Goal: Task Accomplishment & Management: Complete application form

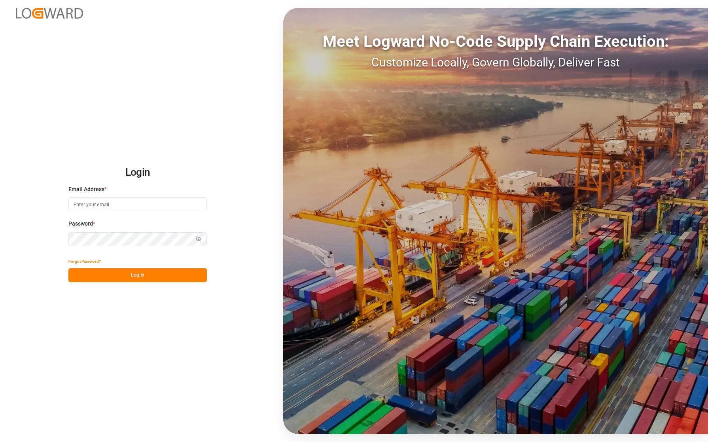
click at [143, 209] on input at bounding box center [137, 204] width 139 height 14
type input "[PERSON_NAME][EMAIL_ADDRESS][PERSON_NAME][DOMAIN_NAME]"
click at [169, 270] on button "Log In" at bounding box center [137, 275] width 139 height 14
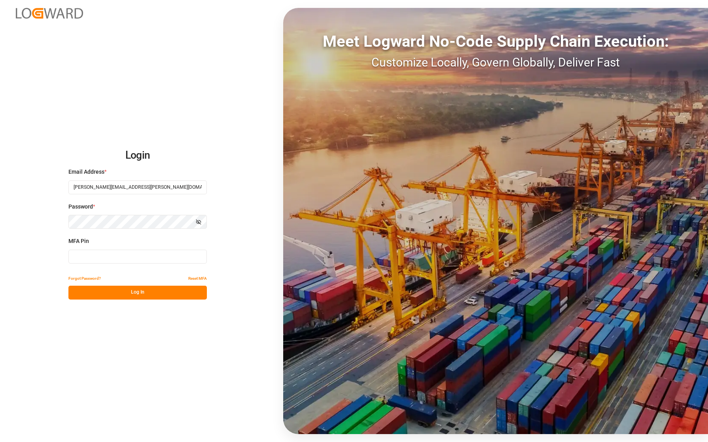
click at [74, 251] on input at bounding box center [137, 257] width 139 height 14
type input "961704"
click at [125, 294] on button "Log In" at bounding box center [137, 293] width 139 height 14
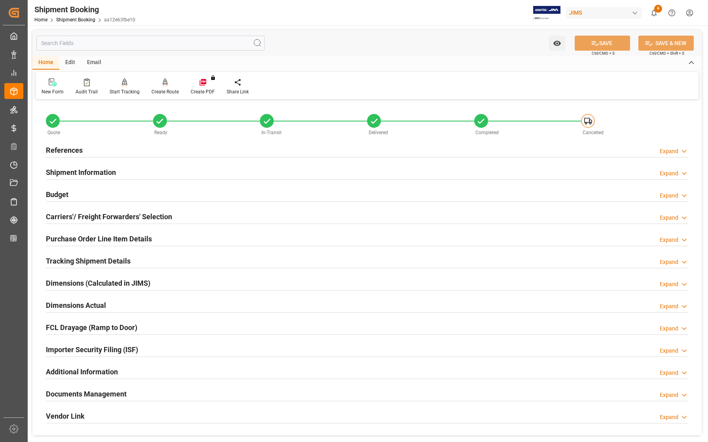
click at [49, 150] on h2 "References" at bounding box center [64, 150] width 37 height 11
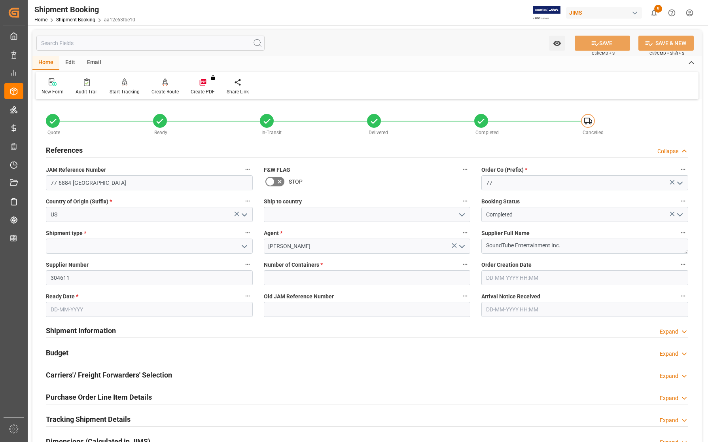
click at [62, 145] on h2 "References" at bounding box center [64, 150] width 37 height 11
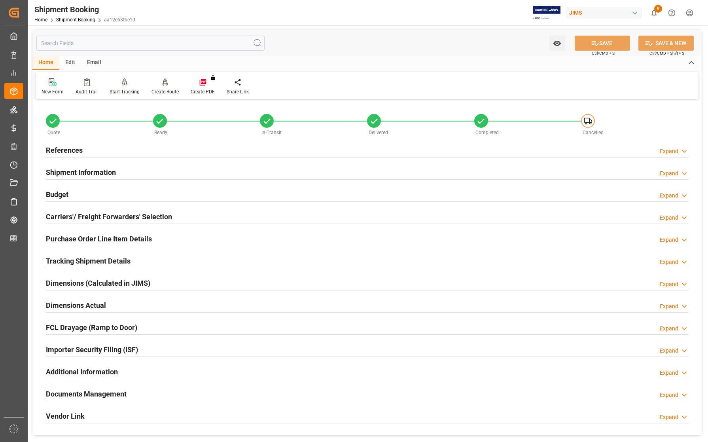
click at [56, 88] on div "New Form" at bounding box center [53, 91] width 22 height 7
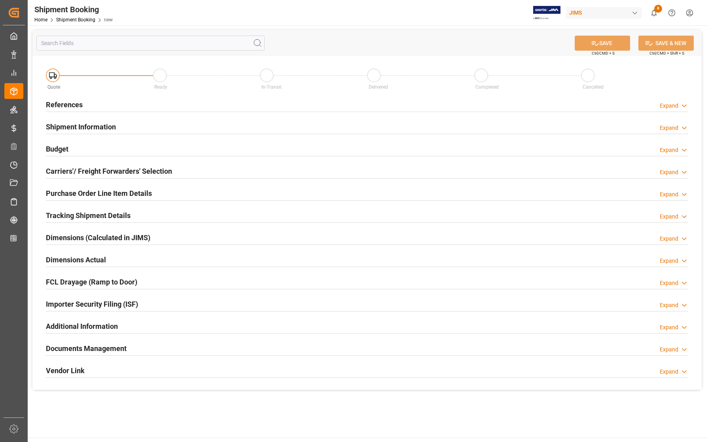
click at [61, 99] on h2 "References" at bounding box center [64, 104] width 37 height 11
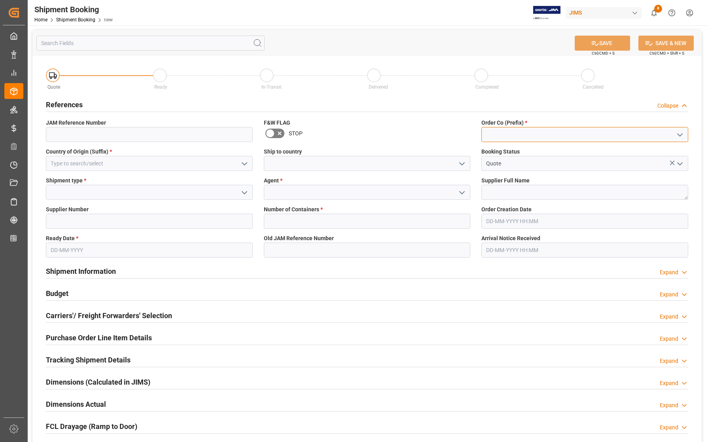
click at [544, 129] on input at bounding box center [585, 134] width 207 height 15
click at [680, 137] on icon "open menu" at bounding box center [680, 134] width 9 height 9
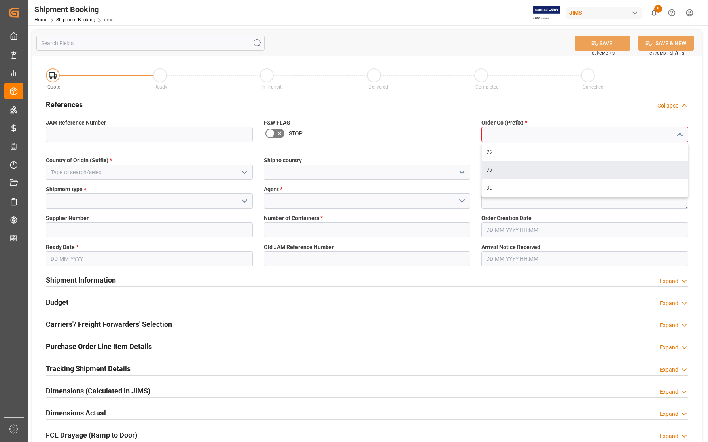
click at [493, 171] on div "77" at bounding box center [585, 170] width 206 height 18
type input "77"
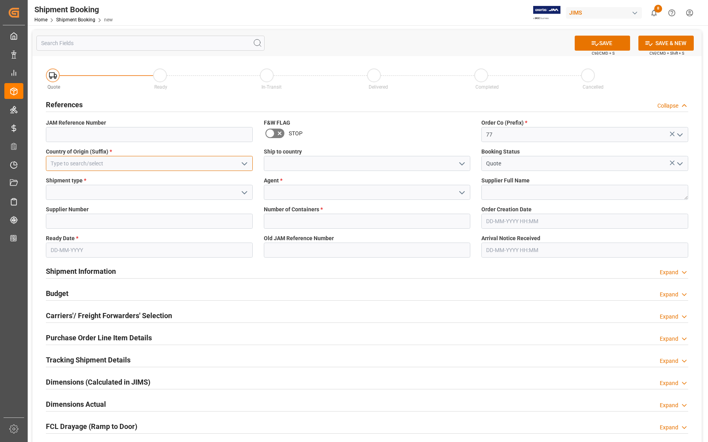
click at [147, 163] on input at bounding box center [149, 163] width 207 height 15
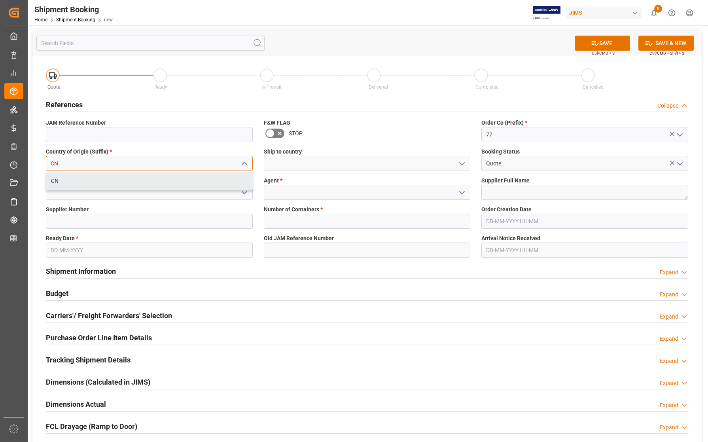
click at [108, 177] on div "CN" at bounding box center [149, 181] width 206 height 18
type input "CN"
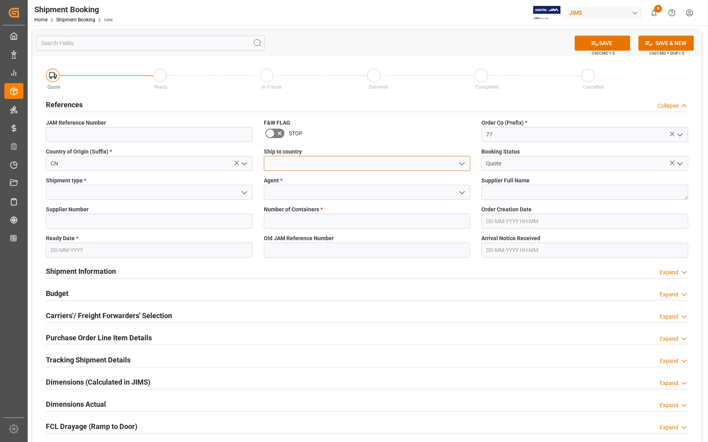
click at [287, 163] on input at bounding box center [367, 163] width 207 height 15
click at [463, 161] on icon "open menu" at bounding box center [461, 163] width 9 height 9
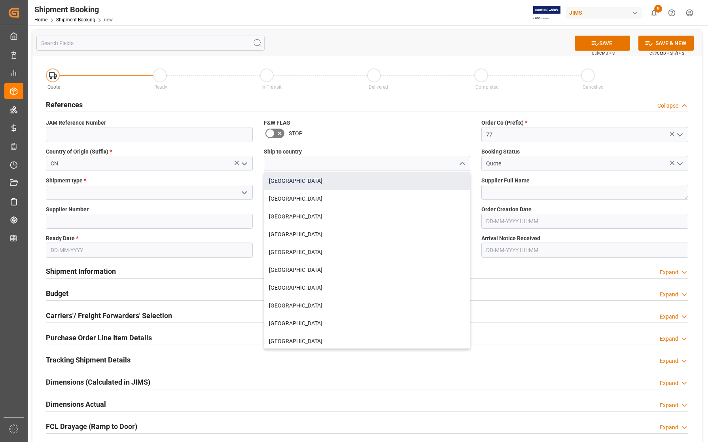
click at [369, 183] on div "[GEOGRAPHIC_DATA]" at bounding box center [367, 181] width 206 height 18
type input "[GEOGRAPHIC_DATA]"
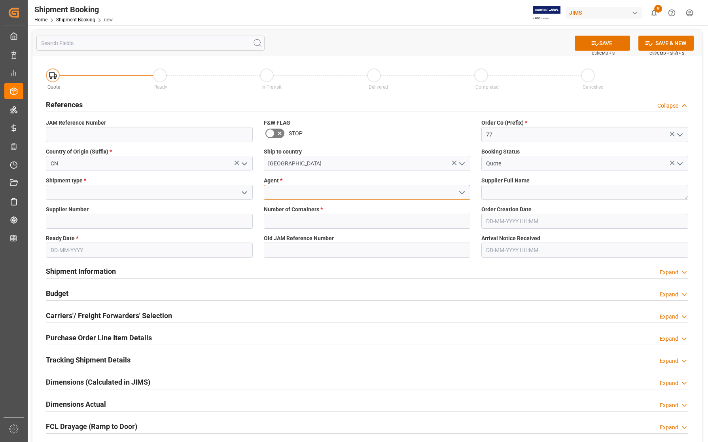
click at [307, 193] on input at bounding box center [367, 192] width 207 height 15
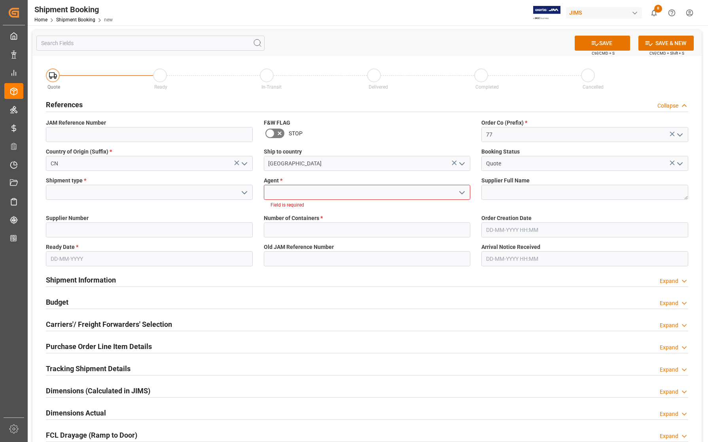
click at [461, 189] on icon "open menu" at bounding box center [461, 192] width 9 height 9
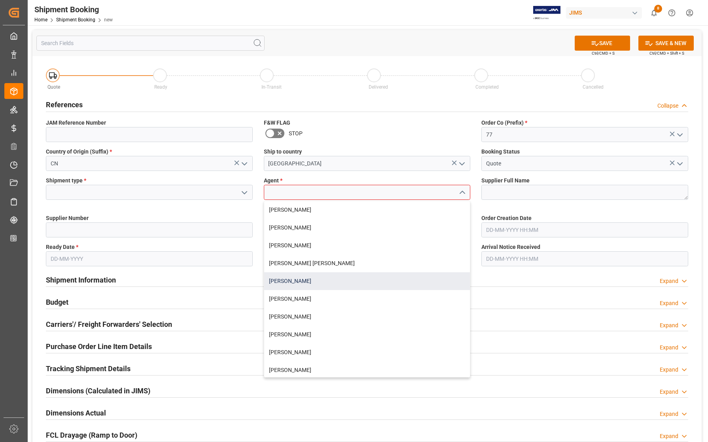
click at [293, 282] on div "[PERSON_NAME]" at bounding box center [367, 281] width 206 height 18
type input "[PERSON_NAME]"
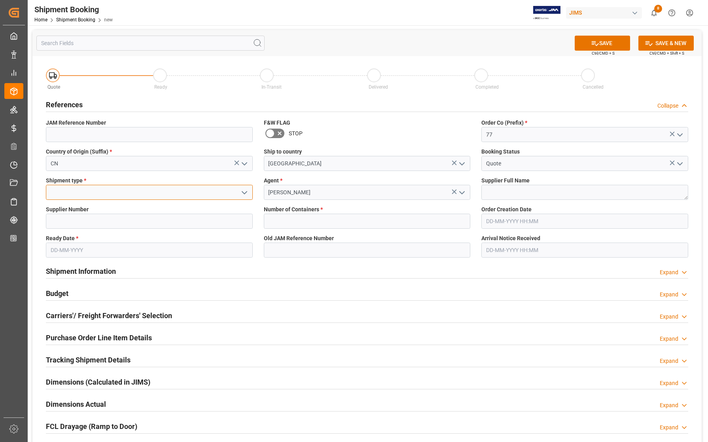
click at [112, 193] on input at bounding box center [149, 192] width 207 height 15
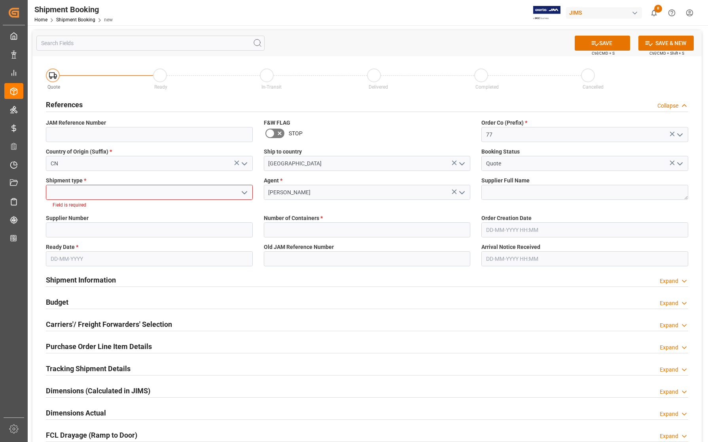
click at [244, 190] on icon "open menu" at bounding box center [244, 192] width 9 height 9
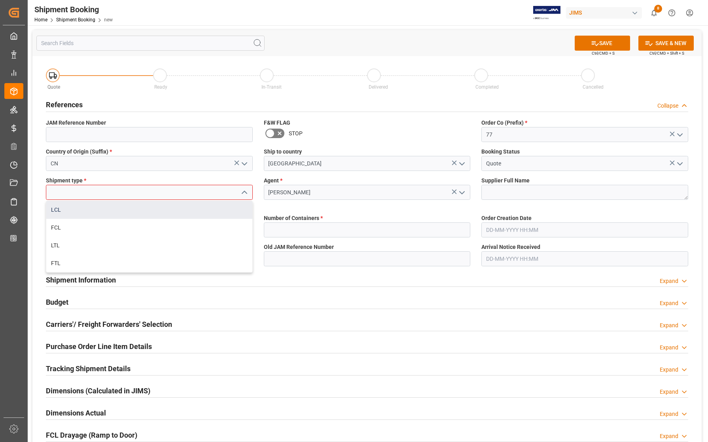
click at [63, 210] on div "LCL" at bounding box center [149, 210] width 206 height 18
type input "LCL"
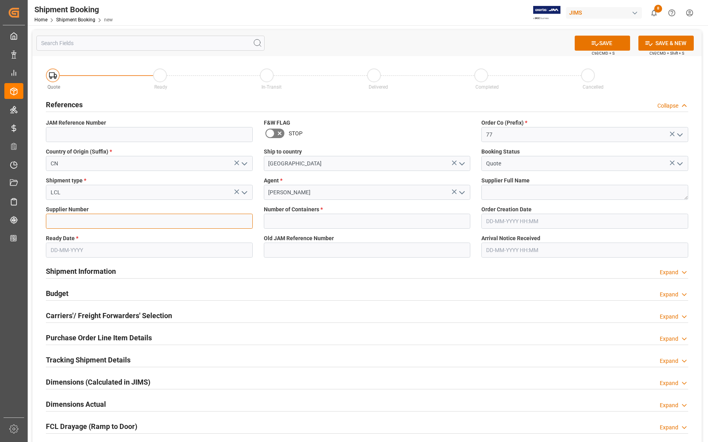
click at [62, 217] on input at bounding box center [149, 221] width 207 height 15
type input "679524"
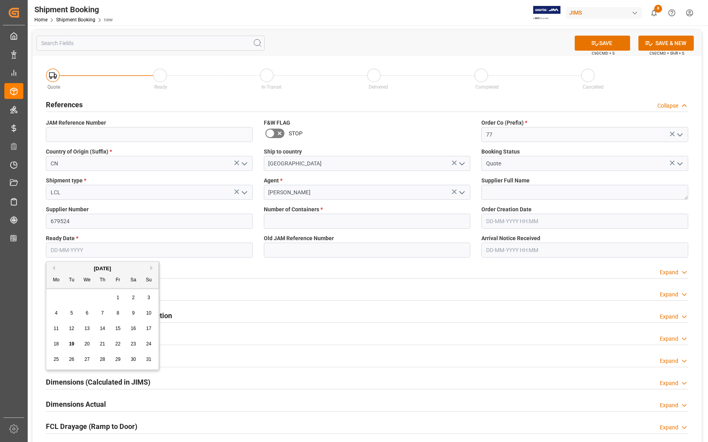
click at [105, 252] on input "text" at bounding box center [149, 250] width 207 height 15
click at [49, 353] on div "25 26 27 28 29 30 31" at bounding box center [103, 359] width 108 height 15
click at [117, 345] on span "22" at bounding box center [117, 344] width 5 height 6
type input "[DATE]"
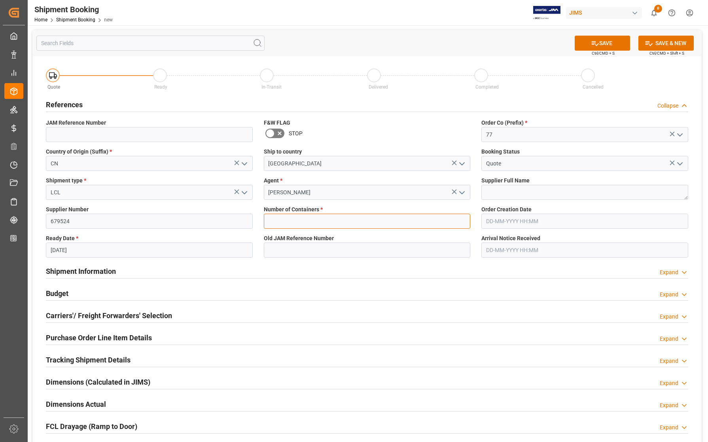
click at [299, 217] on input "text" at bounding box center [367, 221] width 207 height 15
type input "0"
click at [494, 193] on textarea at bounding box center [585, 192] width 207 height 15
type textarea "Dual GbmH([GEOGRAPHIC_DATA])"
click at [244, 164] on polyline "open menu" at bounding box center [244, 164] width 5 height 2
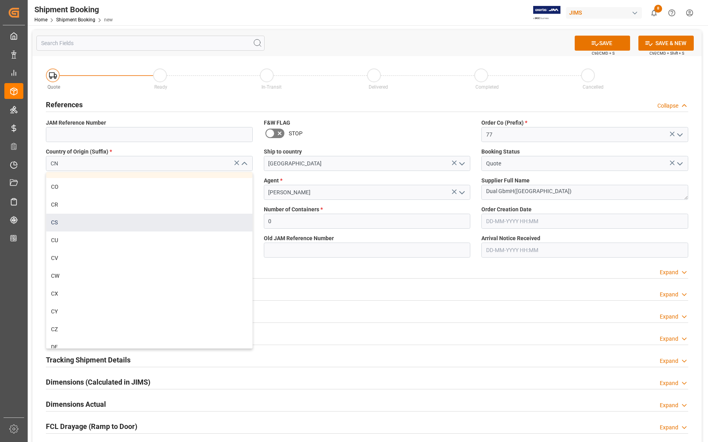
scroll to position [989, 0]
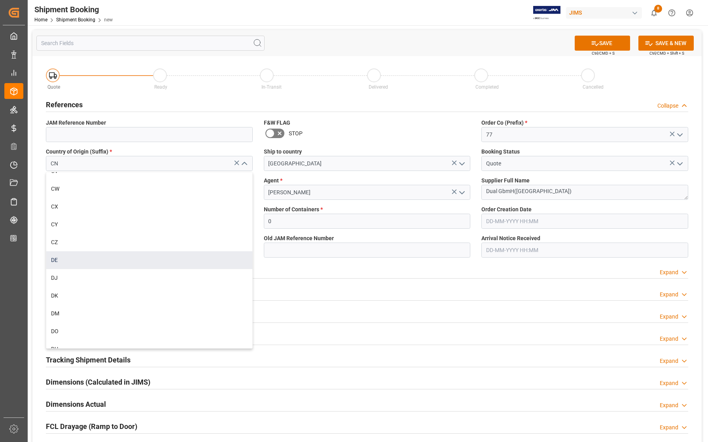
click at [66, 258] on div "DE" at bounding box center [149, 260] width 206 height 18
type input "DE"
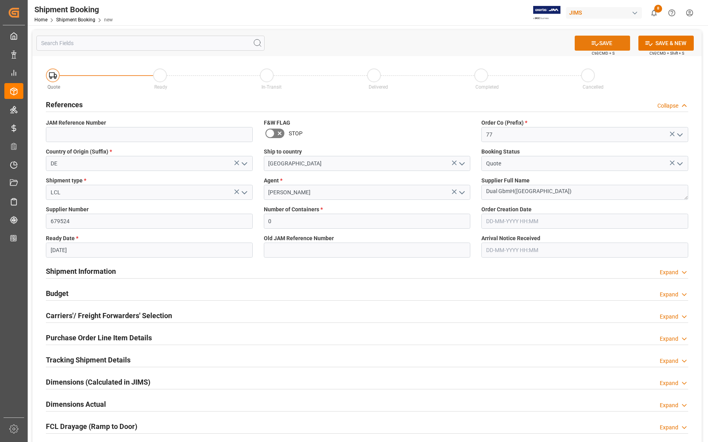
click at [601, 36] on button "SAVE" at bounding box center [602, 43] width 55 height 15
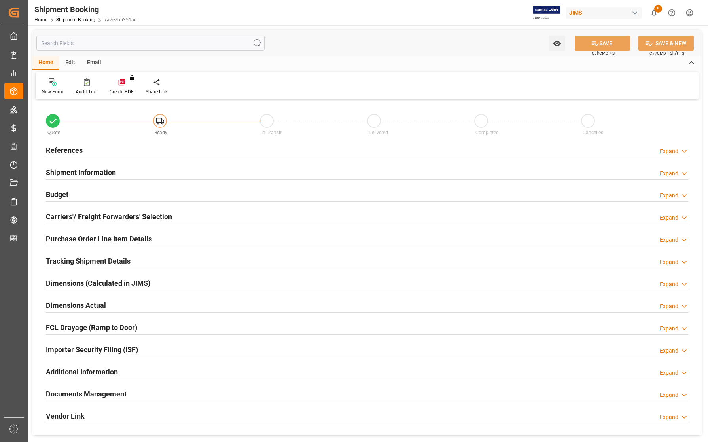
type input "0"
type input "[DATE]"
click at [67, 148] on h2 "References" at bounding box center [64, 150] width 37 height 11
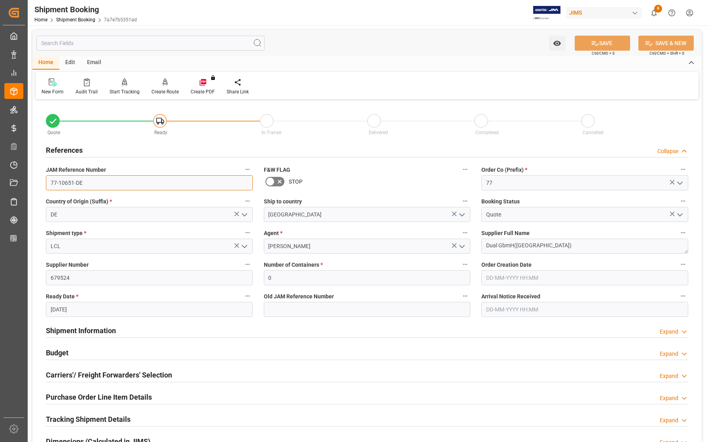
drag, startPoint x: 86, startPoint y: 185, endPoint x: 36, endPoint y: 185, distance: 49.5
click at [36, 185] on div "Quote Ready In-Transit Delivered Completed Cancelled References Collapse JAM Re…" at bounding box center [367, 348] width 670 height 492
